Goal: Check status: Check status

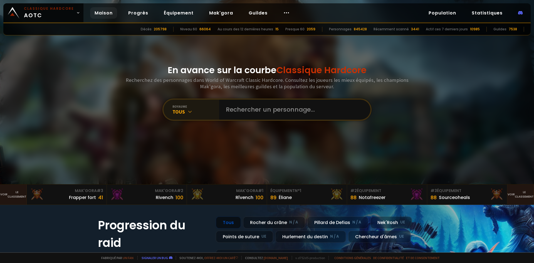
click at [182, 104] on font "royaume" at bounding box center [179, 106] width 15 height 4
click at [260, 107] on input "text" at bounding box center [292, 109] width 141 height 20
type input "[PERSON_NAME]"
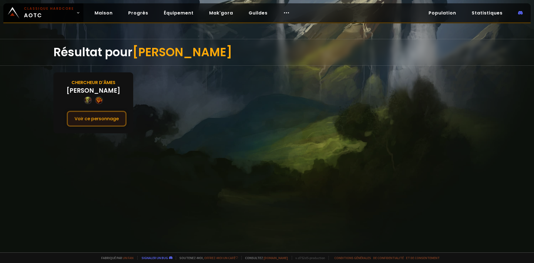
click at [89, 118] on font "Voir ce personnage" at bounding box center [96, 118] width 44 height 6
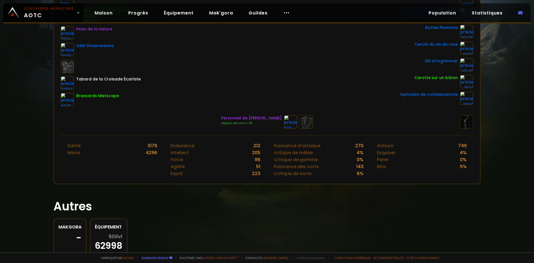
scroll to position [139, 0]
